Goal: Task Accomplishment & Management: Manage account settings

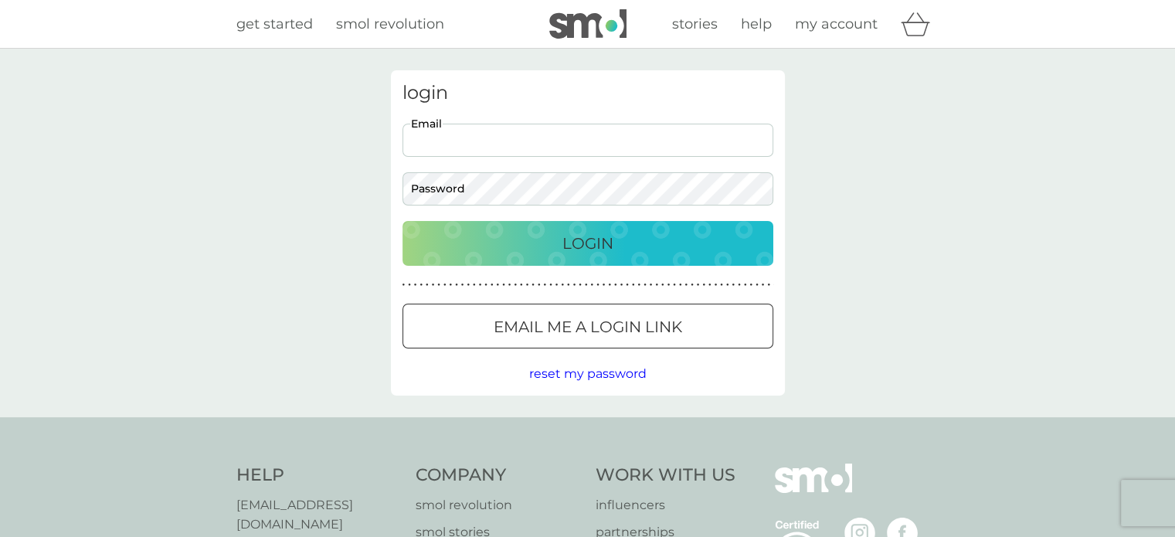
click at [555, 153] on input "Email" at bounding box center [587, 140] width 371 height 33
type input "[EMAIL_ADDRESS][DOMAIN_NAME]"
click at [565, 141] on input "[EMAIL_ADDRESS][DOMAIN_NAME]" at bounding box center [587, 140] width 371 height 33
click at [609, 327] on div at bounding box center [588, 327] width 56 height 16
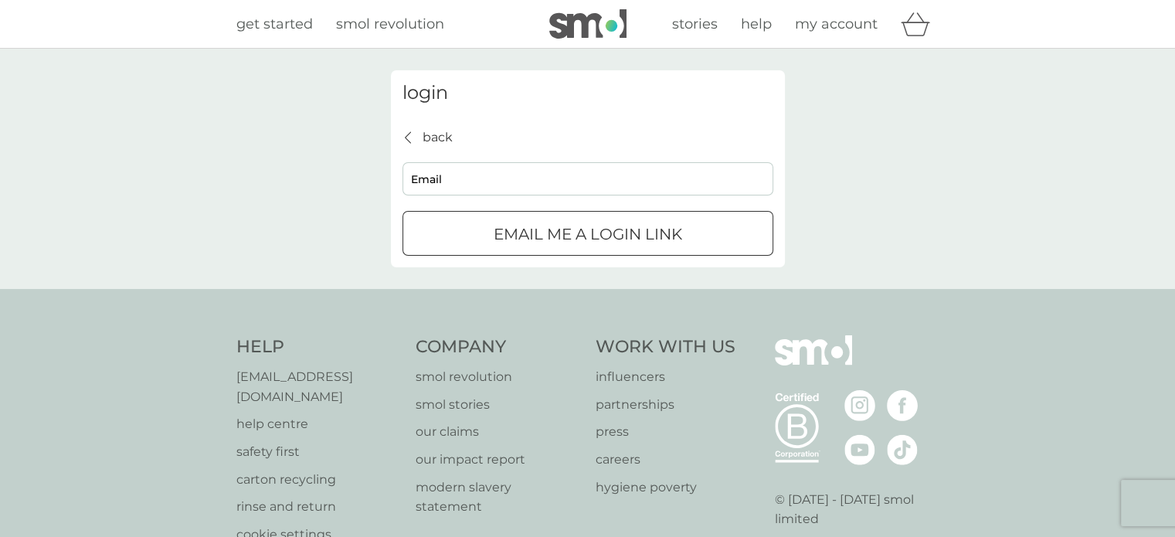
click at [512, 183] on input "Email" at bounding box center [587, 178] width 371 height 33
type input "[EMAIL_ADDRESS][DOMAIN_NAME]"
click at [596, 238] on div "submit" at bounding box center [588, 234] width 56 height 16
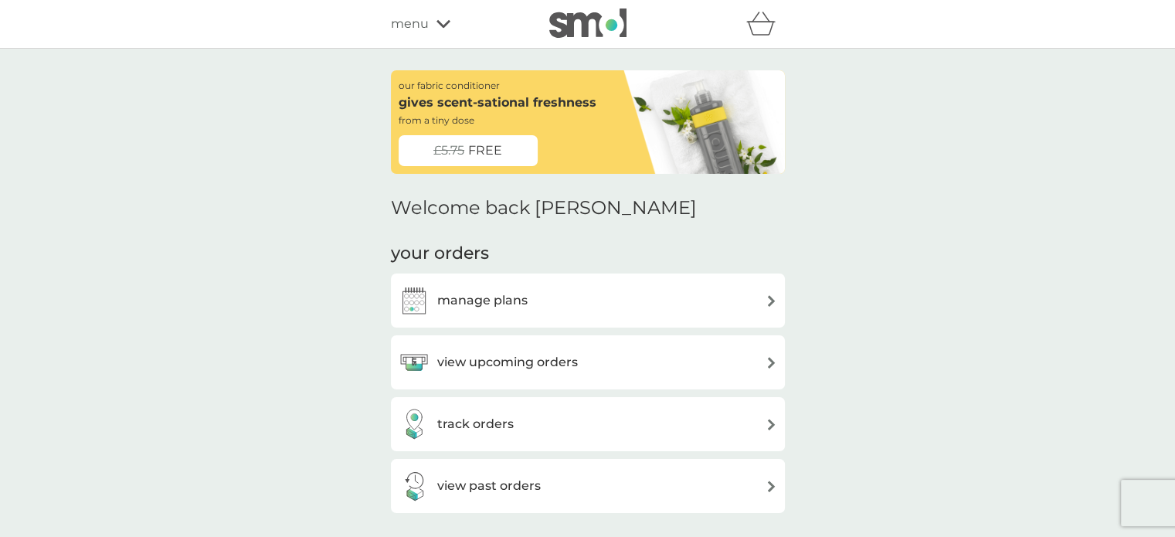
click at [587, 289] on div "manage plans" at bounding box center [588, 300] width 379 height 31
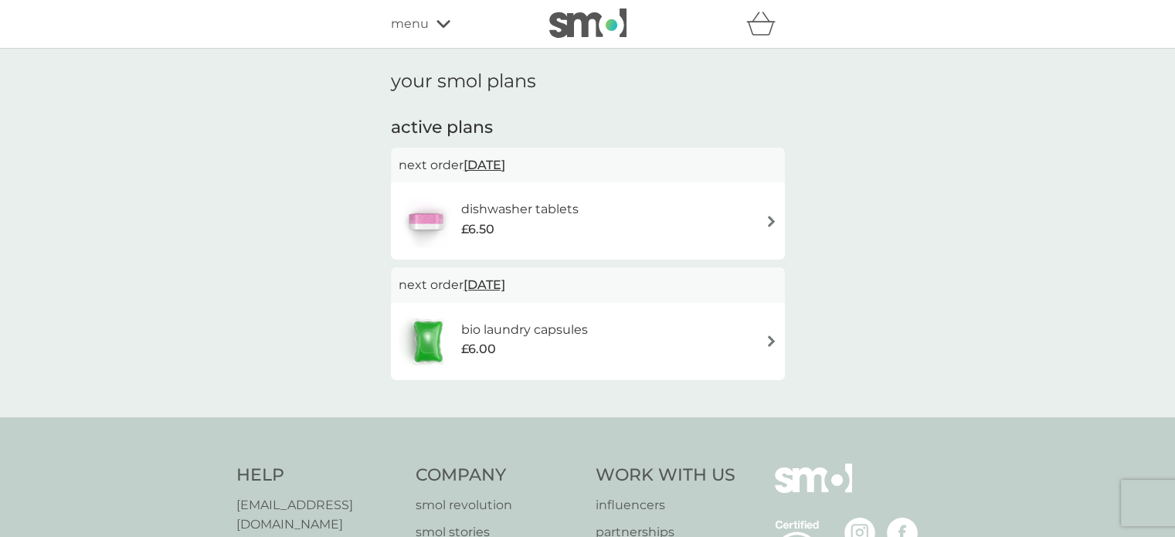
click at [722, 342] on div "bio laundry capsules £6.00" at bounding box center [588, 341] width 379 height 54
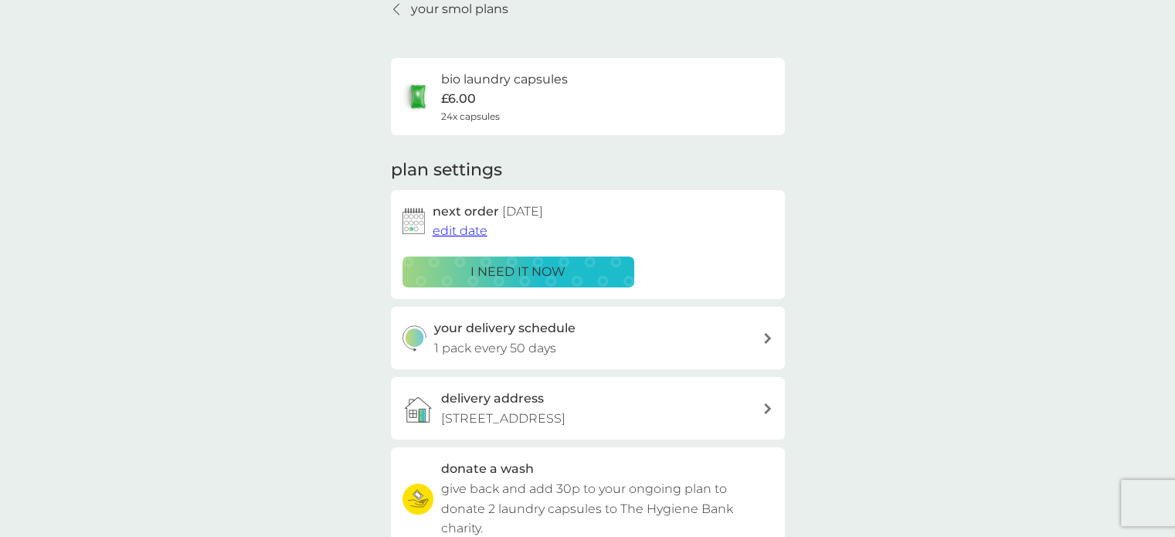
scroll to position [154, 0]
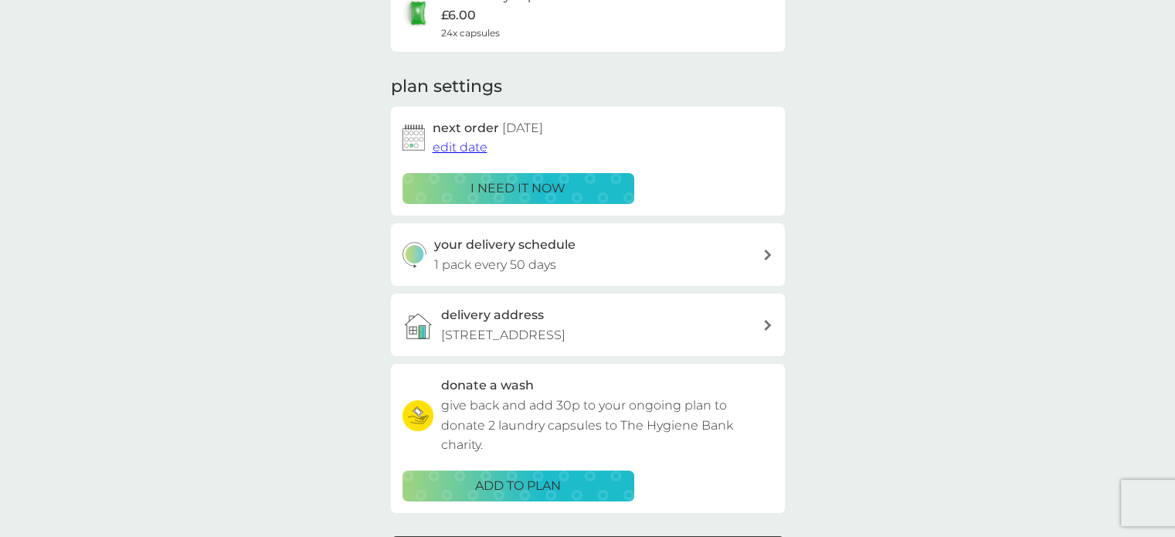
click at [728, 261] on div "your delivery schedule 1 pack every 50 days" at bounding box center [598, 254] width 328 height 39
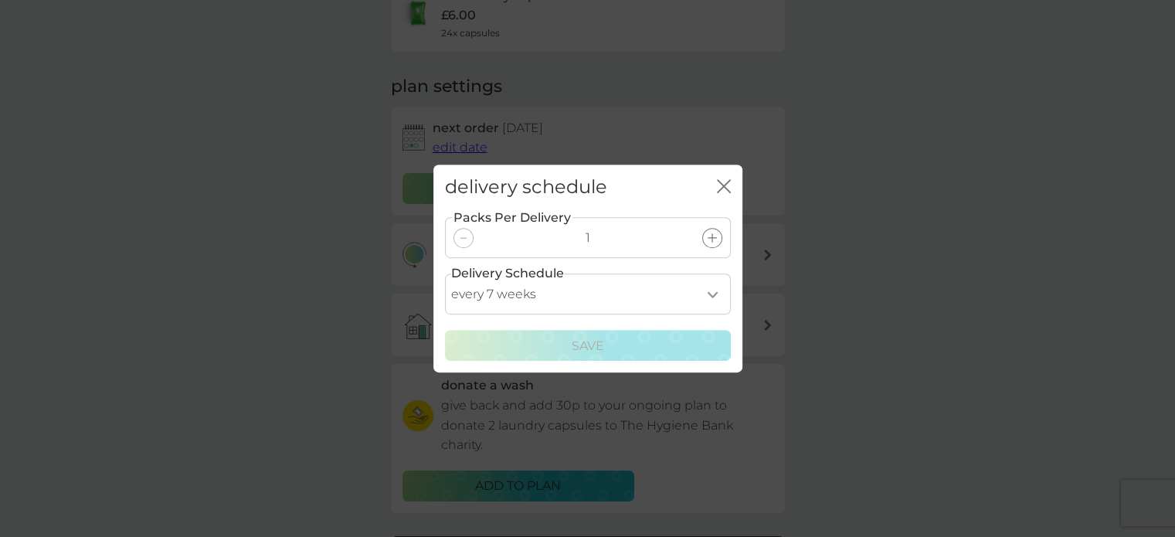
click at [717, 303] on select "every 1 week every 2 weeks every 3 weeks every 4 weeks every 5 weeks every 6 we…" at bounding box center [588, 293] width 286 height 41
select select "56"
click at [445, 273] on select "every 1 week every 2 weeks every 3 weeks every 4 weeks every 5 weeks every 6 we…" at bounding box center [588, 293] width 286 height 41
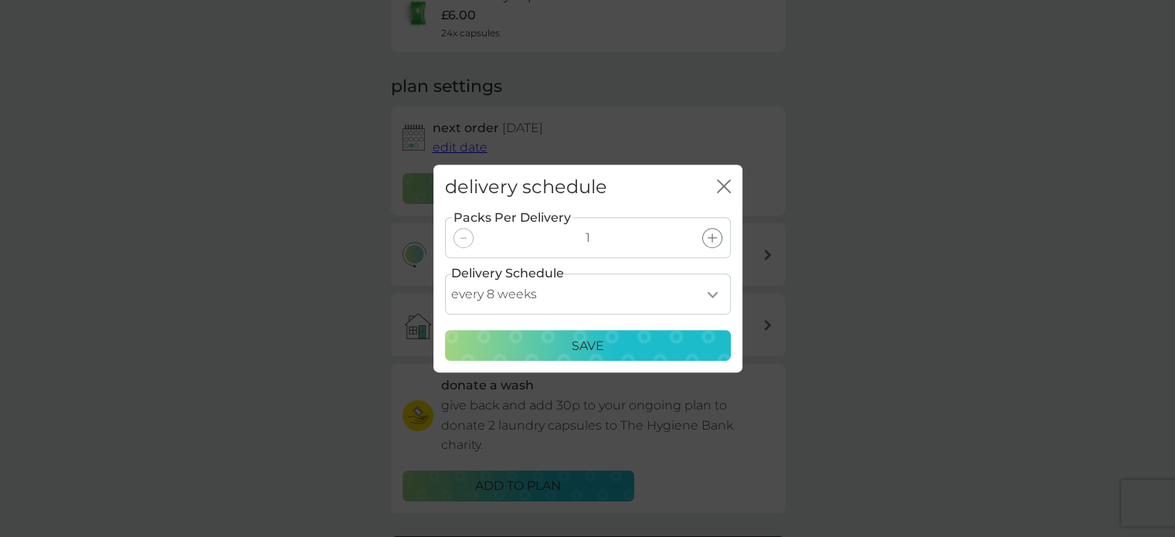
click at [621, 346] on div "Save" at bounding box center [588, 346] width 266 height 20
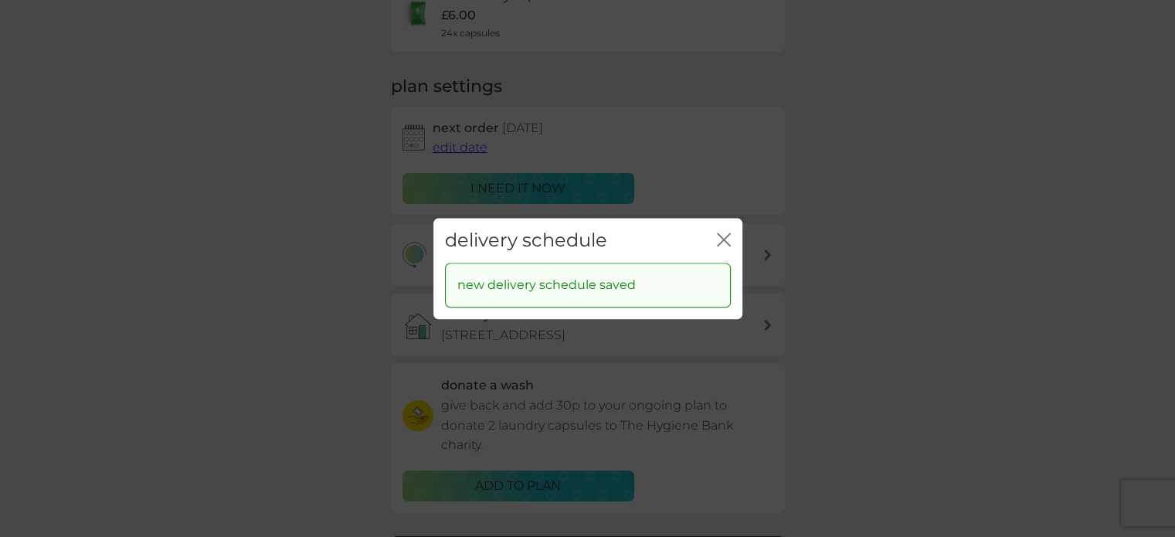
click at [727, 237] on icon "close" at bounding box center [724, 240] width 14 height 14
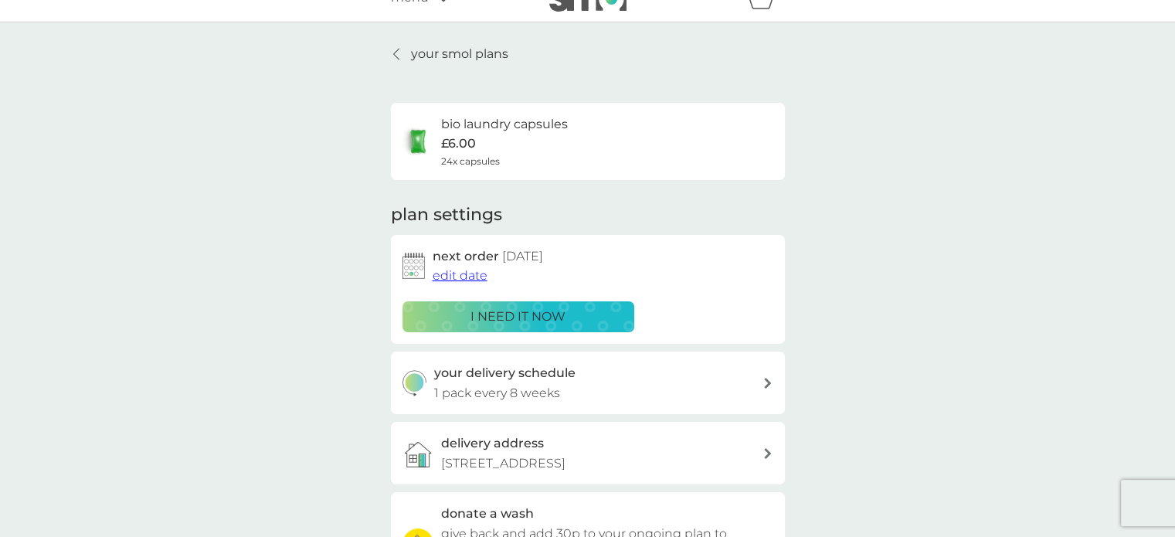
scroll to position [0, 0]
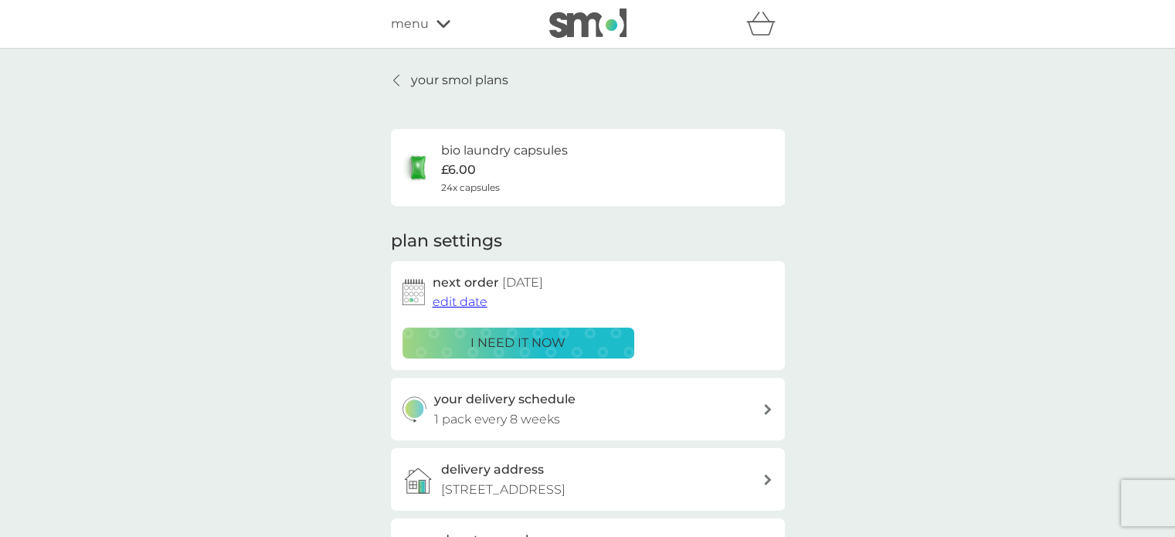
click at [470, 304] on span "edit date" at bounding box center [460, 301] width 55 height 15
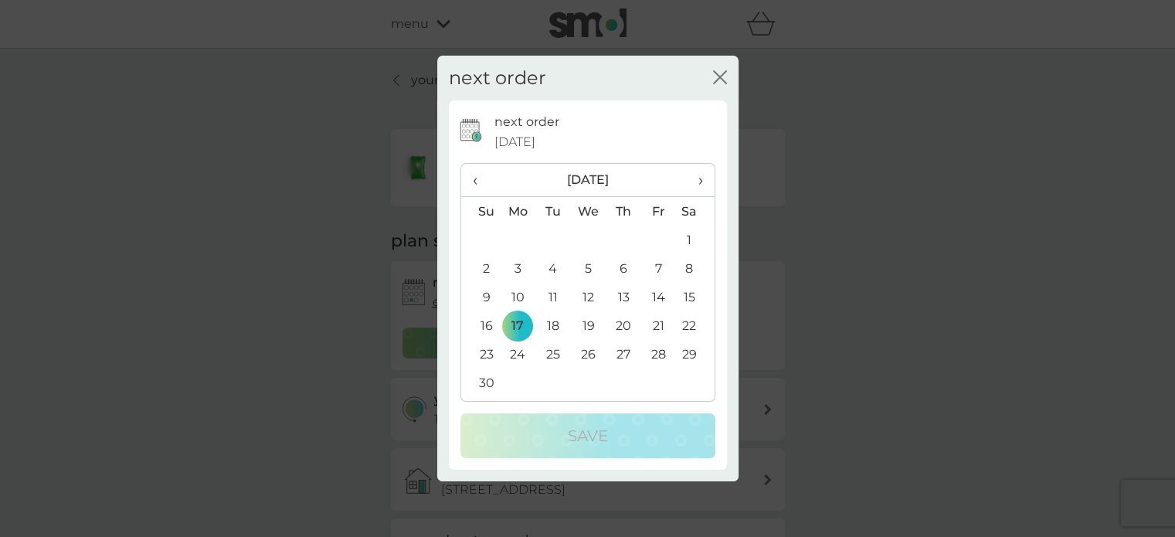
click at [718, 81] on icon "close" at bounding box center [720, 77] width 14 height 14
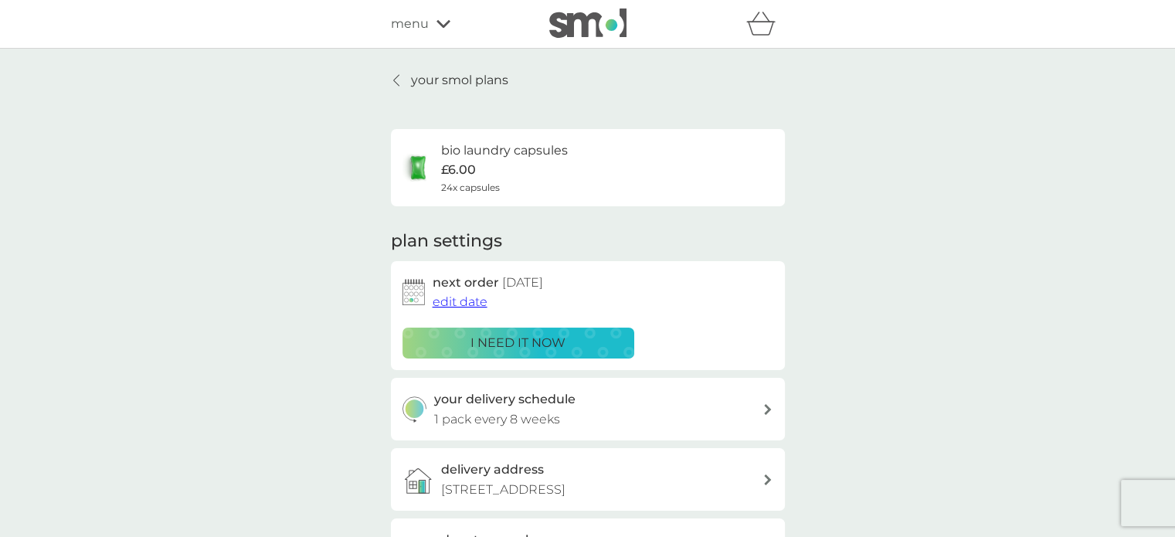
click at [466, 304] on span "edit date" at bounding box center [460, 301] width 55 height 15
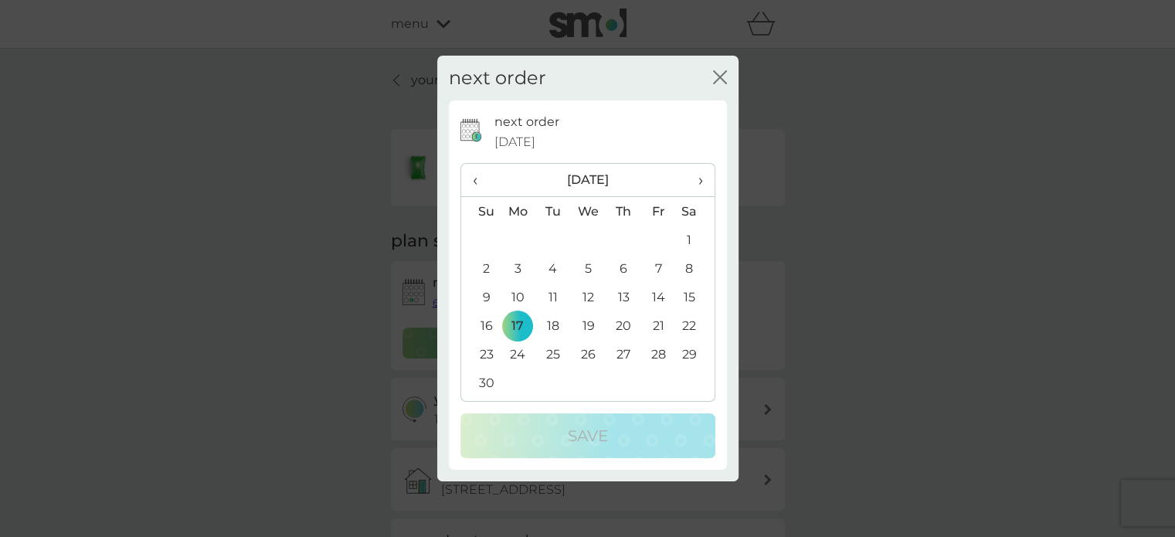
click at [704, 182] on th "›" at bounding box center [694, 180] width 39 height 33
click at [487, 296] on td "11" at bounding box center [480, 297] width 39 height 29
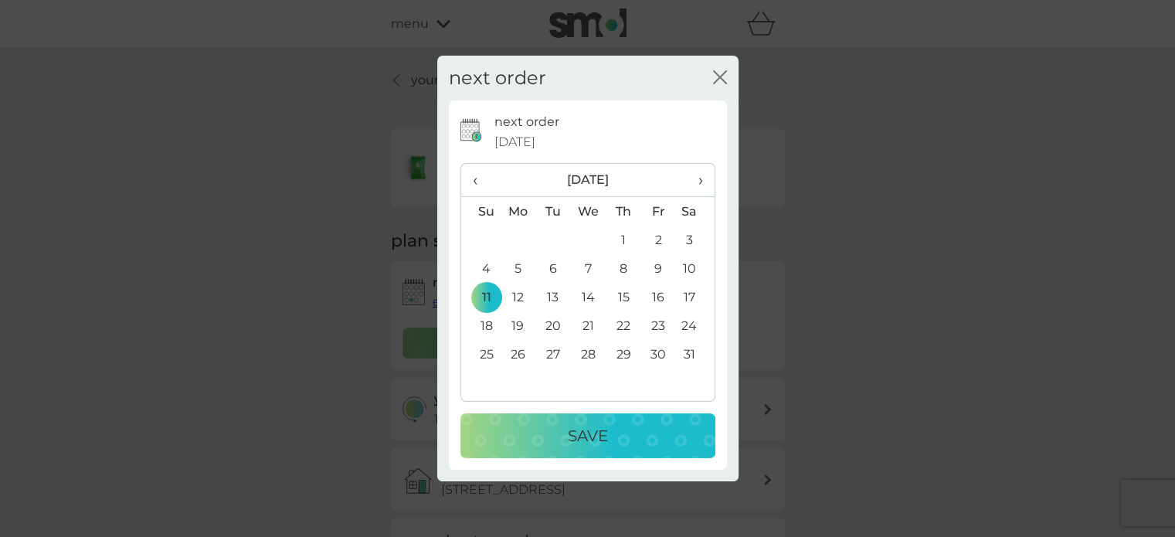
click at [595, 435] on p "Save" at bounding box center [588, 435] width 40 height 25
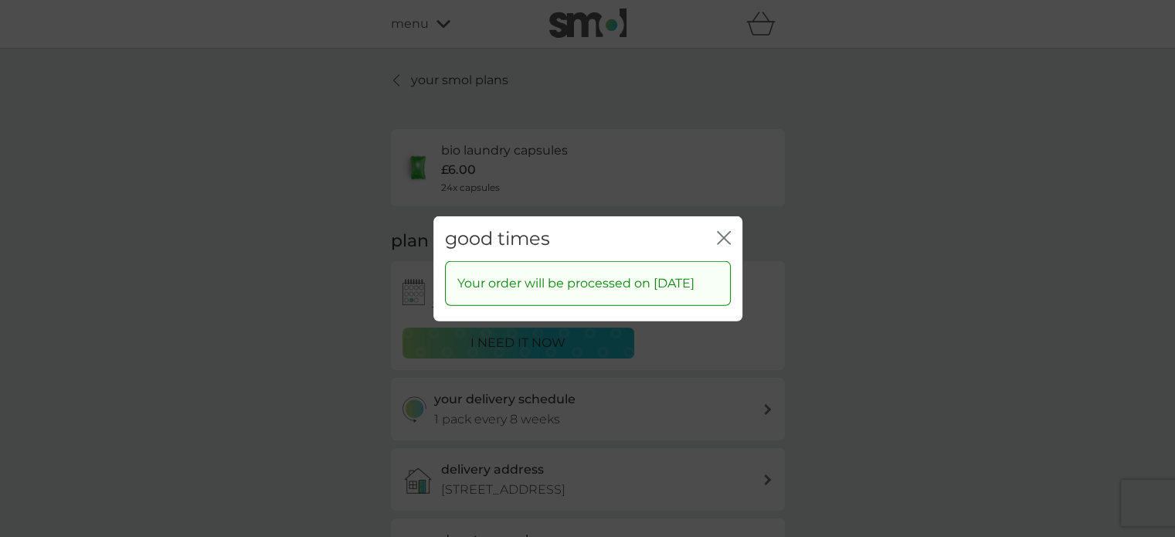
click at [724, 231] on icon "close" at bounding box center [727, 237] width 6 height 12
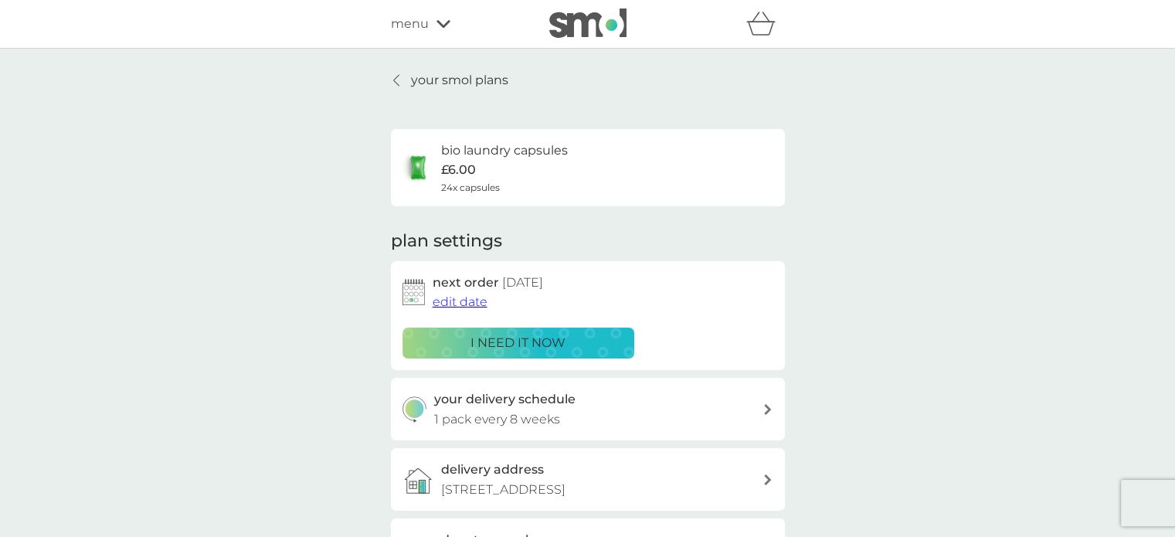
click at [438, 78] on p "your smol plans" at bounding box center [459, 80] width 97 height 20
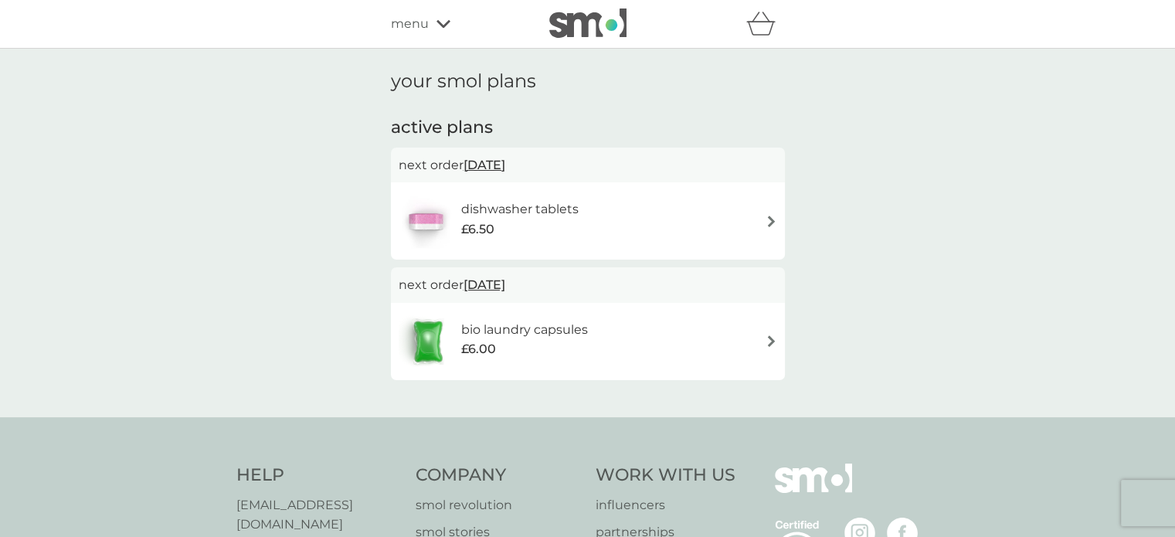
click at [432, 19] on div "menu" at bounding box center [456, 24] width 131 height 20
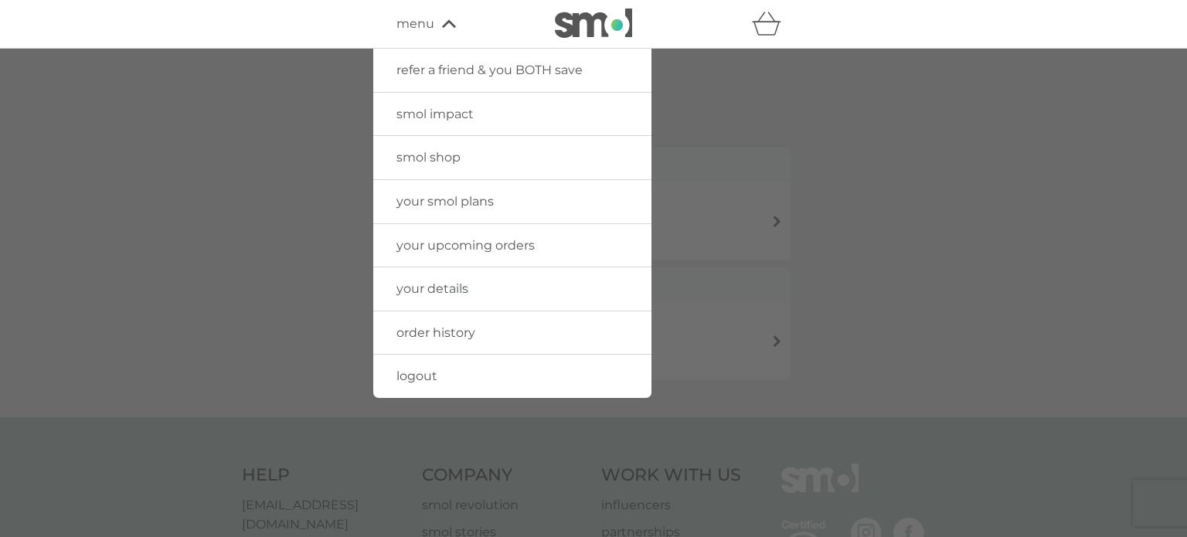
click at [446, 166] on link "smol shop" at bounding box center [512, 157] width 278 height 43
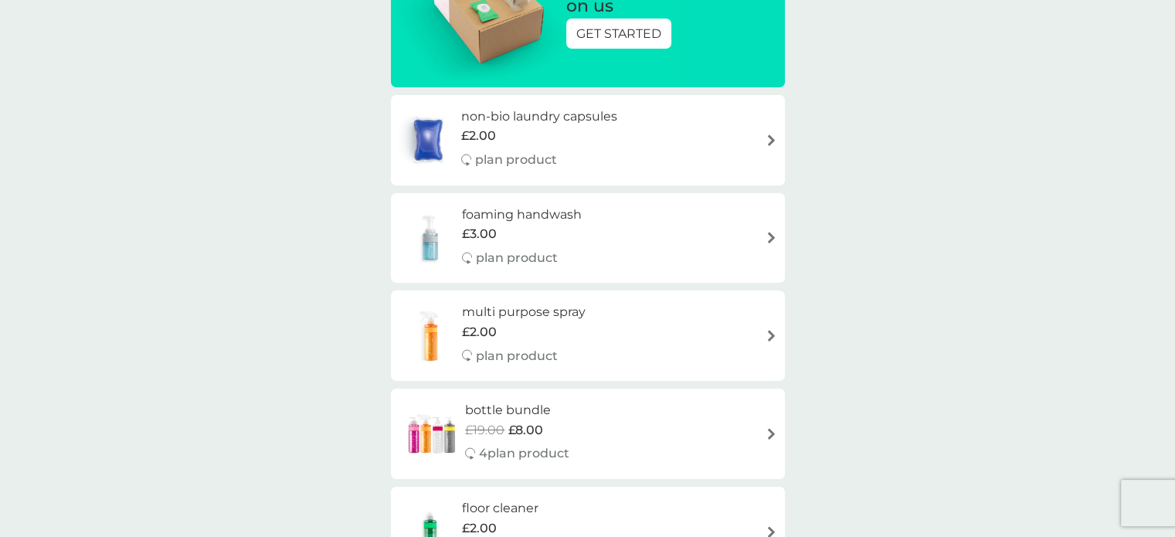
scroll to position [154, 0]
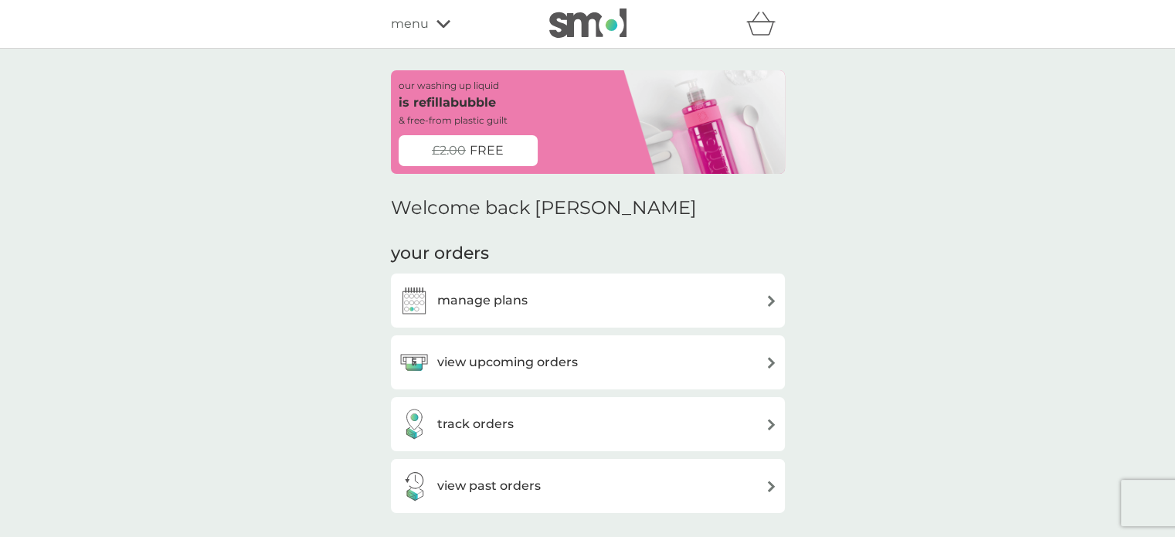
click at [578, 313] on div "manage plans" at bounding box center [588, 300] width 379 height 31
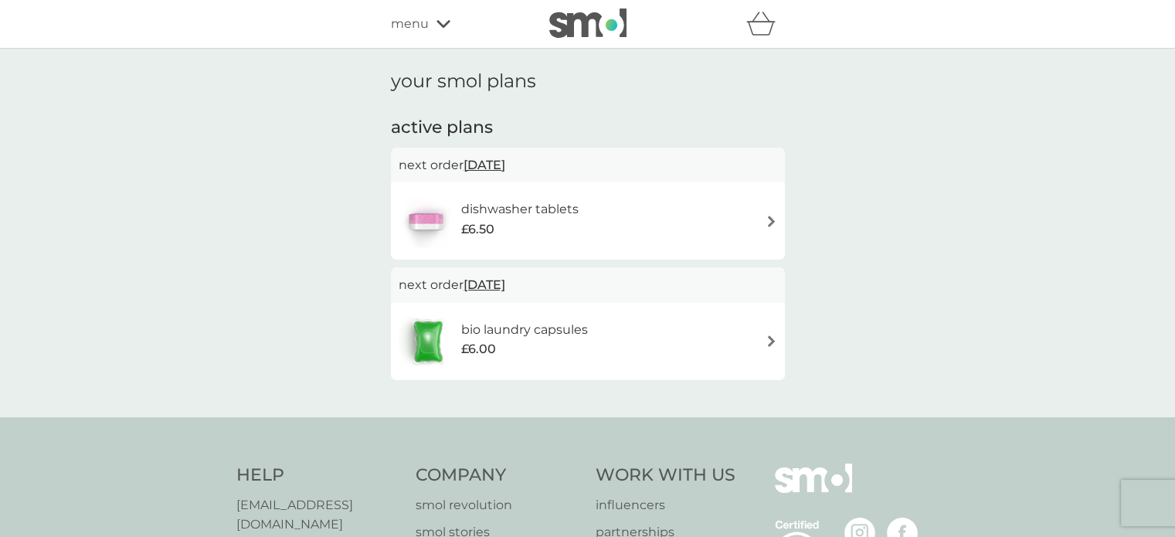
click at [671, 229] on div "dishwasher tablets £6.50" at bounding box center [588, 221] width 379 height 54
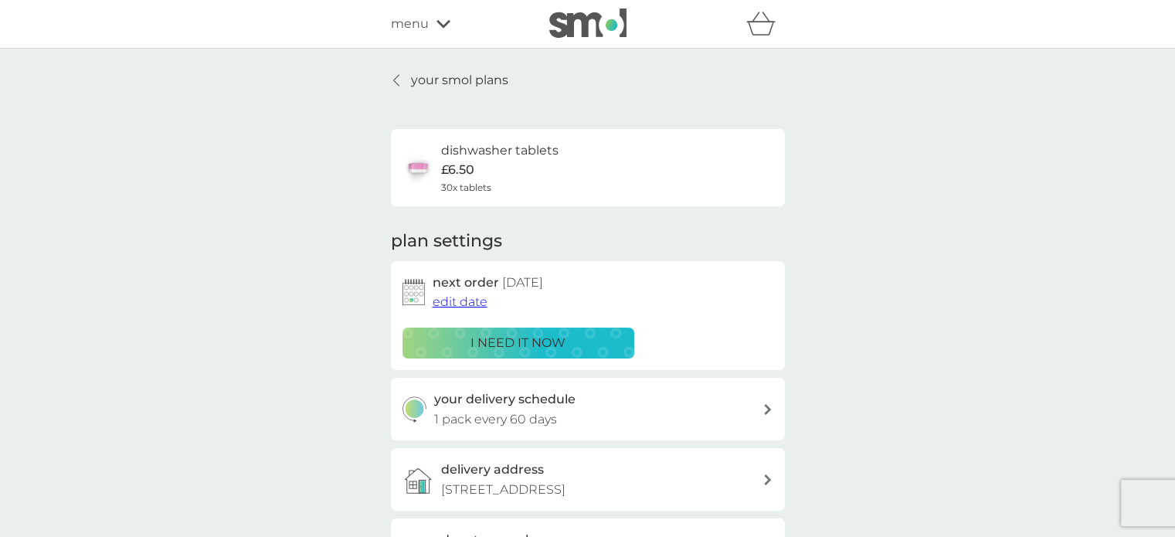
click at [468, 300] on span "edit date" at bounding box center [460, 301] width 55 height 15
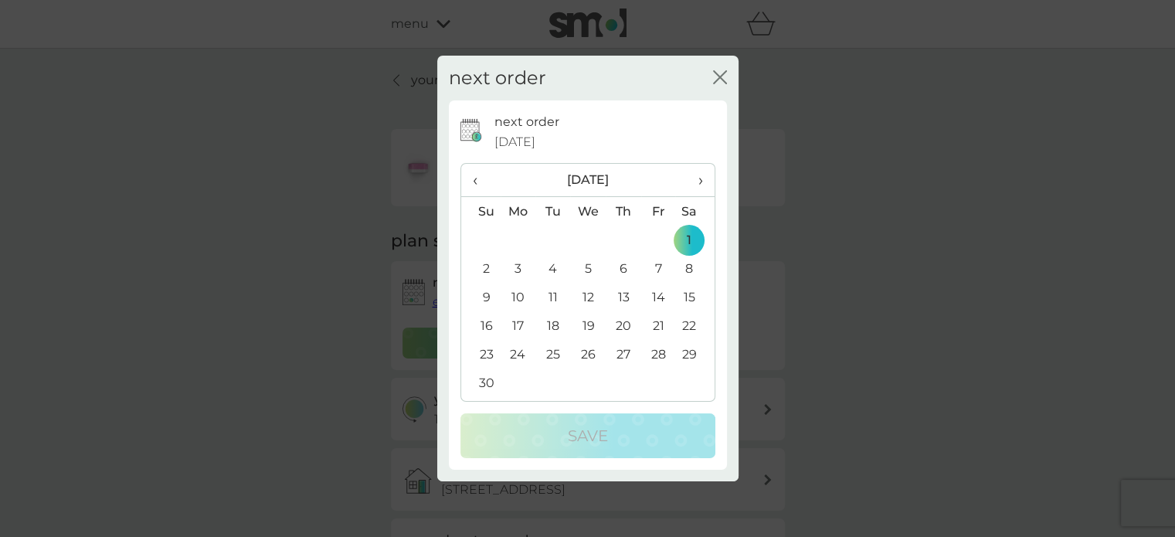
click at [702, 185] on th "›" at bounding box center [694, 180] width 39 height 33
click at [626, 240] on td "1" at bounding box center [623, 240] width 35 height 29
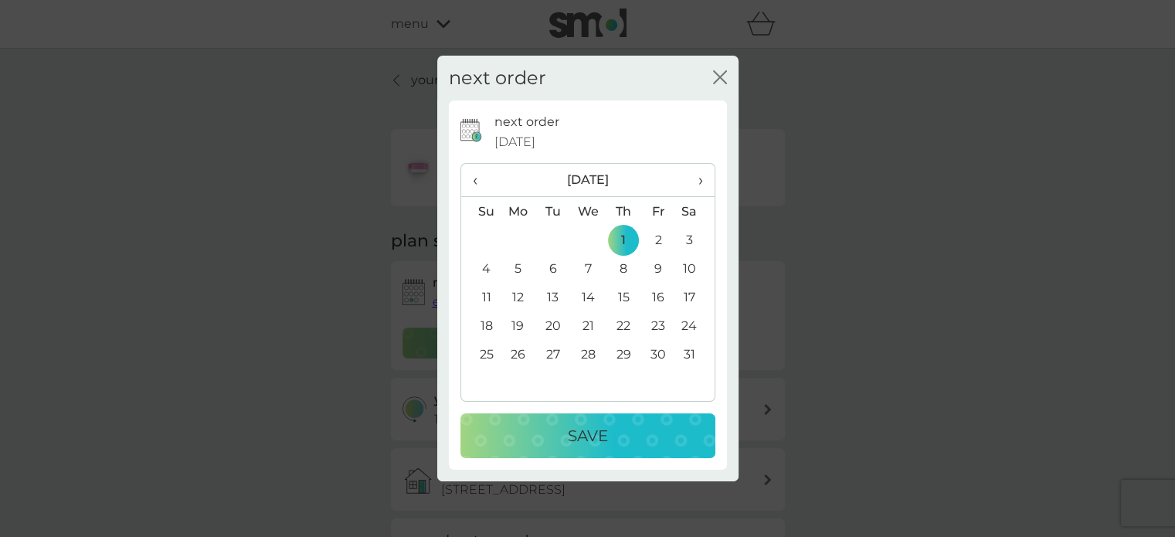
click at [609, 435] on div "Save" at bounding box center [588, 435] width 224 height 25
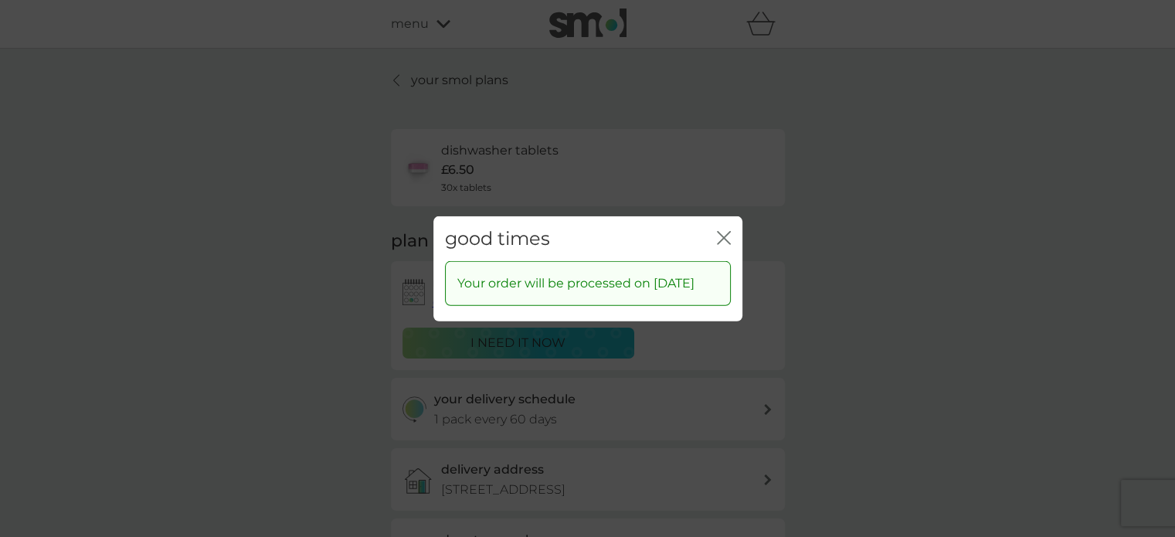
click at [724, 233] on icon "close" at bounding box center [724, 237] width 14 height 14
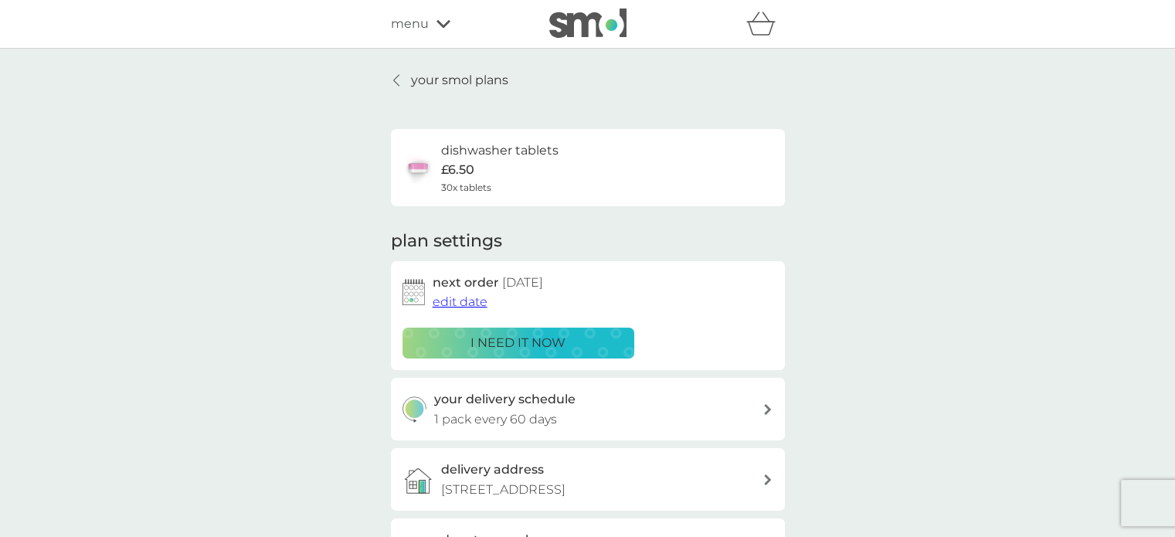
click at [767, 413] on icon at bounding box center [768, 409] width 8 height 11
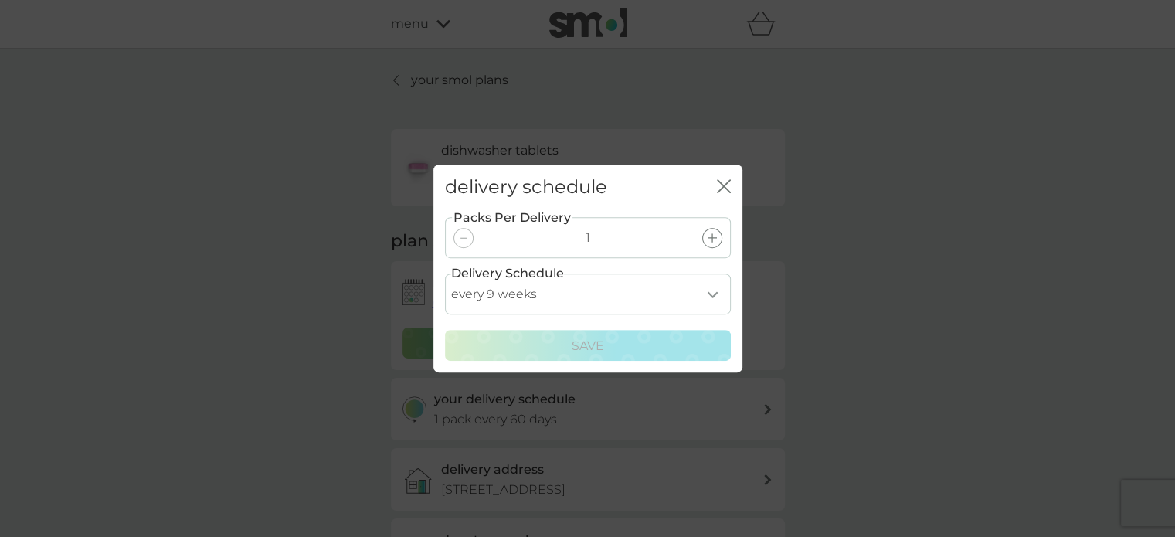
click at [708, 293] on select "every 1 week every 2 weeks every 3 weeks every 4 weeks every 5 weeks every 6 we…" at bounding box center [588, 293] width 286 height 41
select select "49"
click at [445, 273] on select "every 1 week every 2 weeks every 3 weeks every 4 weeks every 5 weeks every 6 we…" at bounding box center [588, 293] width 286 height 41
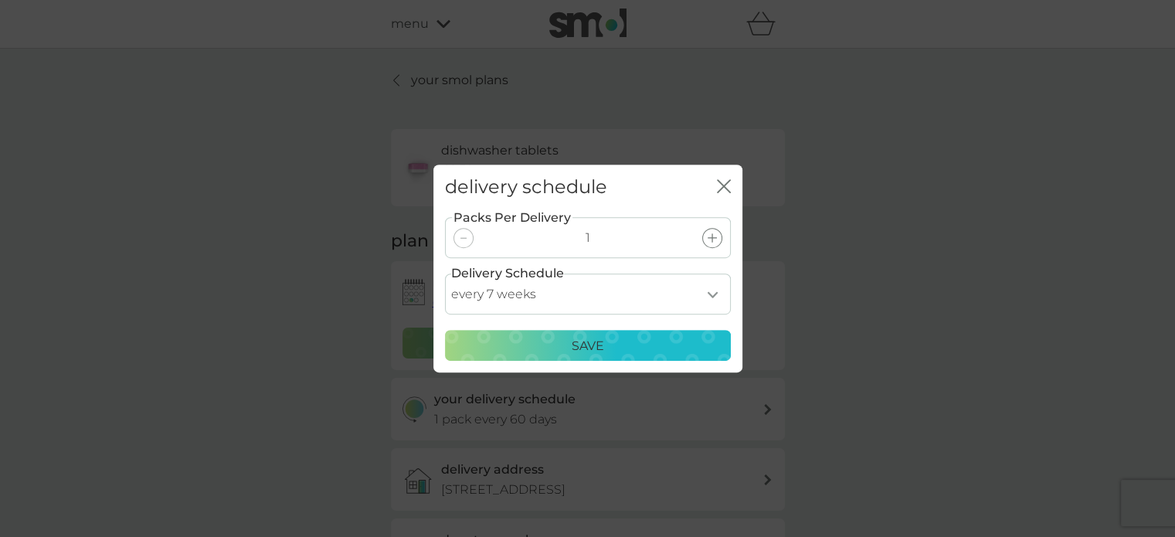
click at [599, 346] on p "Save" at bounding box center [588, 346] width 32 height 20
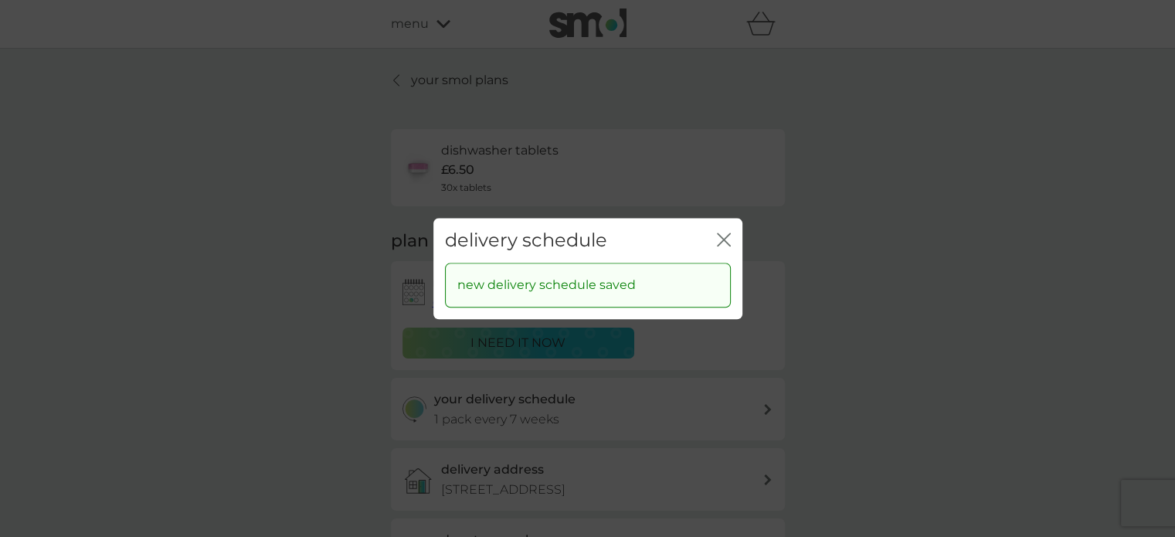
click at [728, 242] on icon "close" at bounding box center [724, 240] width 14 height 14
